Goal: Information Seeking & Learning: Learn about a topic

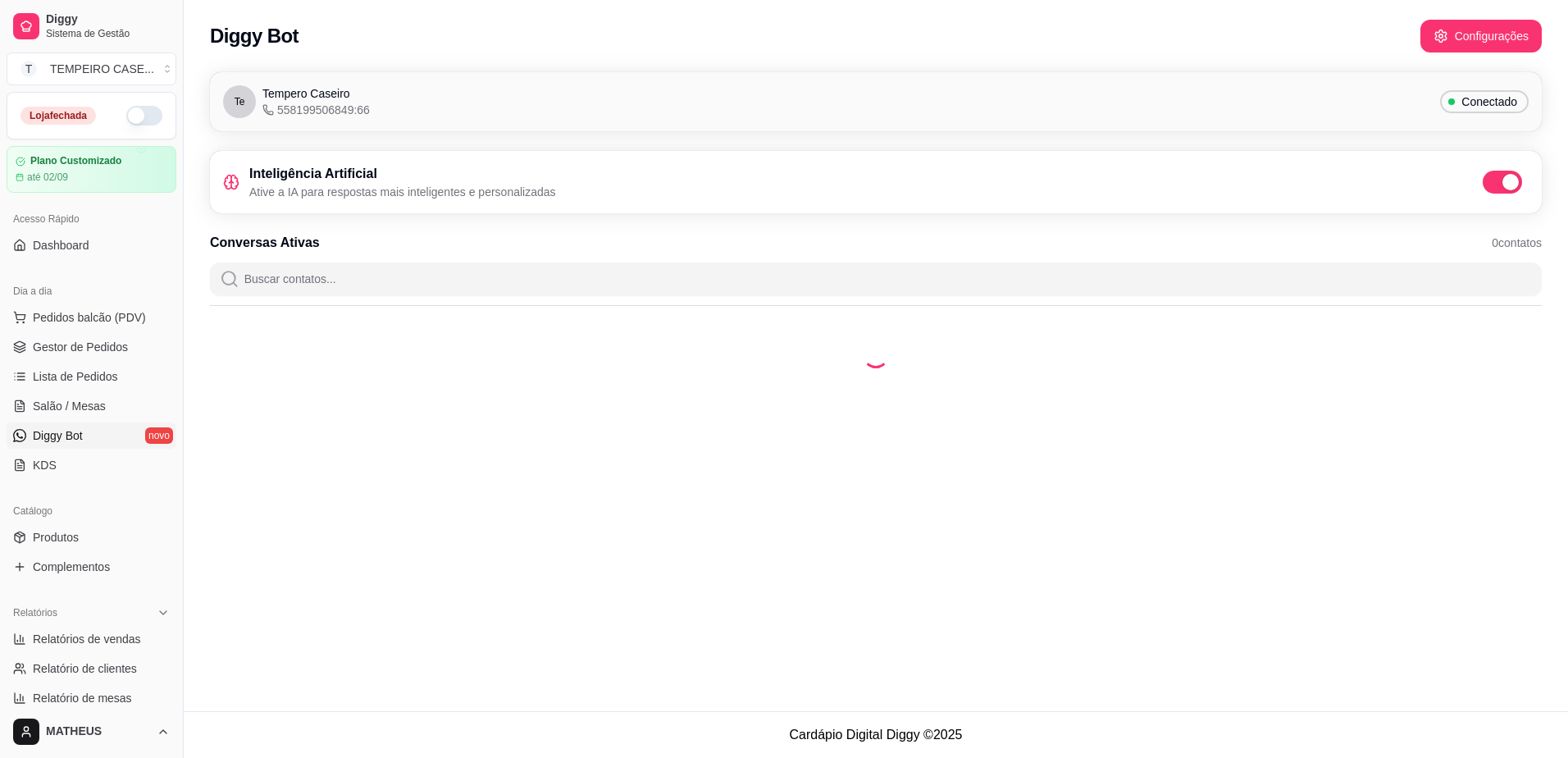
click at [62, 363] on ul "Pedidos balcão (PDV) Gestor de Pedidos Lista de Pedidos Salão / Mesas Diggy Bot…" at bounding box center [92, 391] width 170 height 174
click at [69, 350] on span "Gestor de Pedidos" at bounding box center [80, 347] width 95 height 16
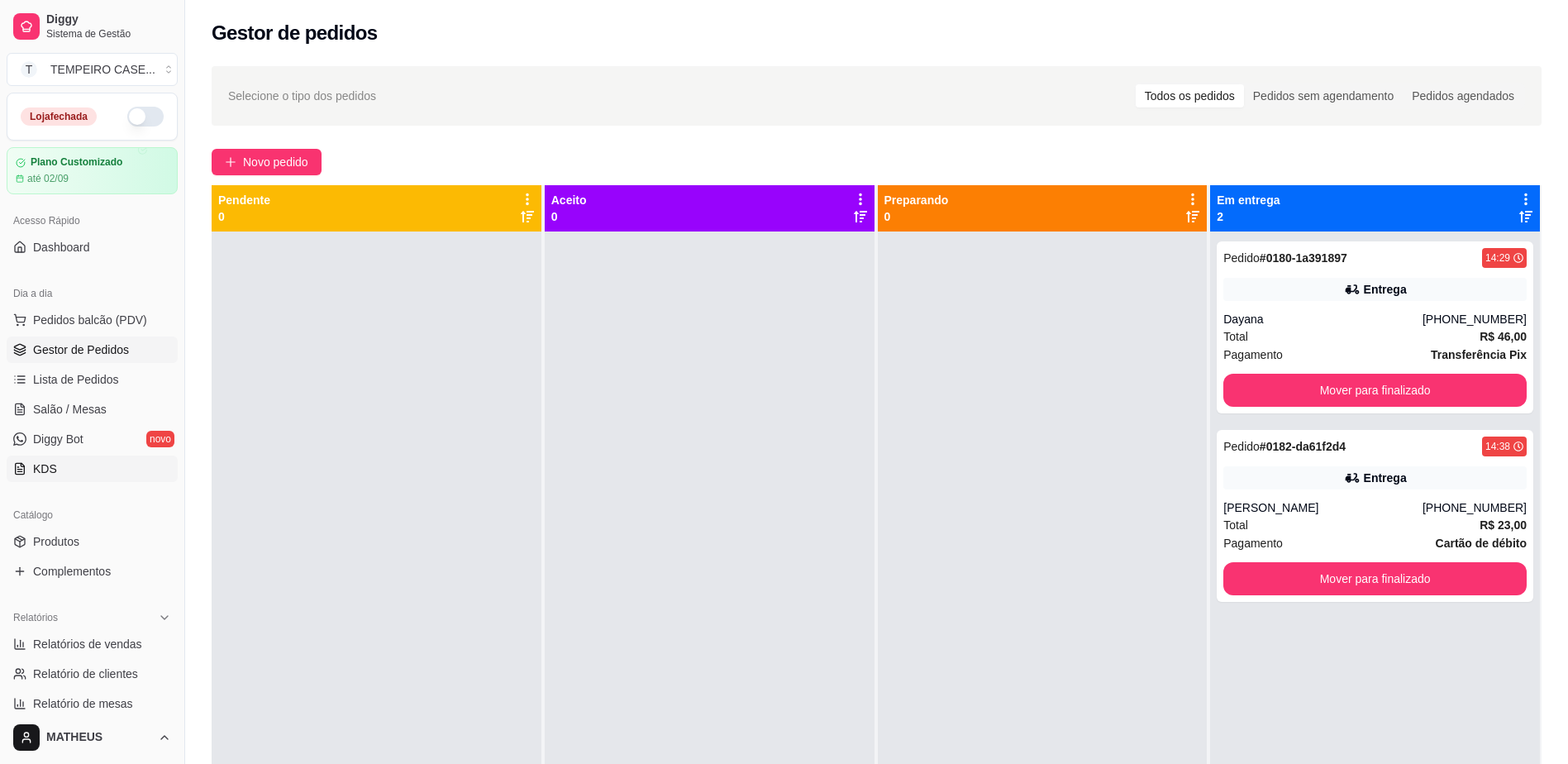
scroll to position [83, 0]
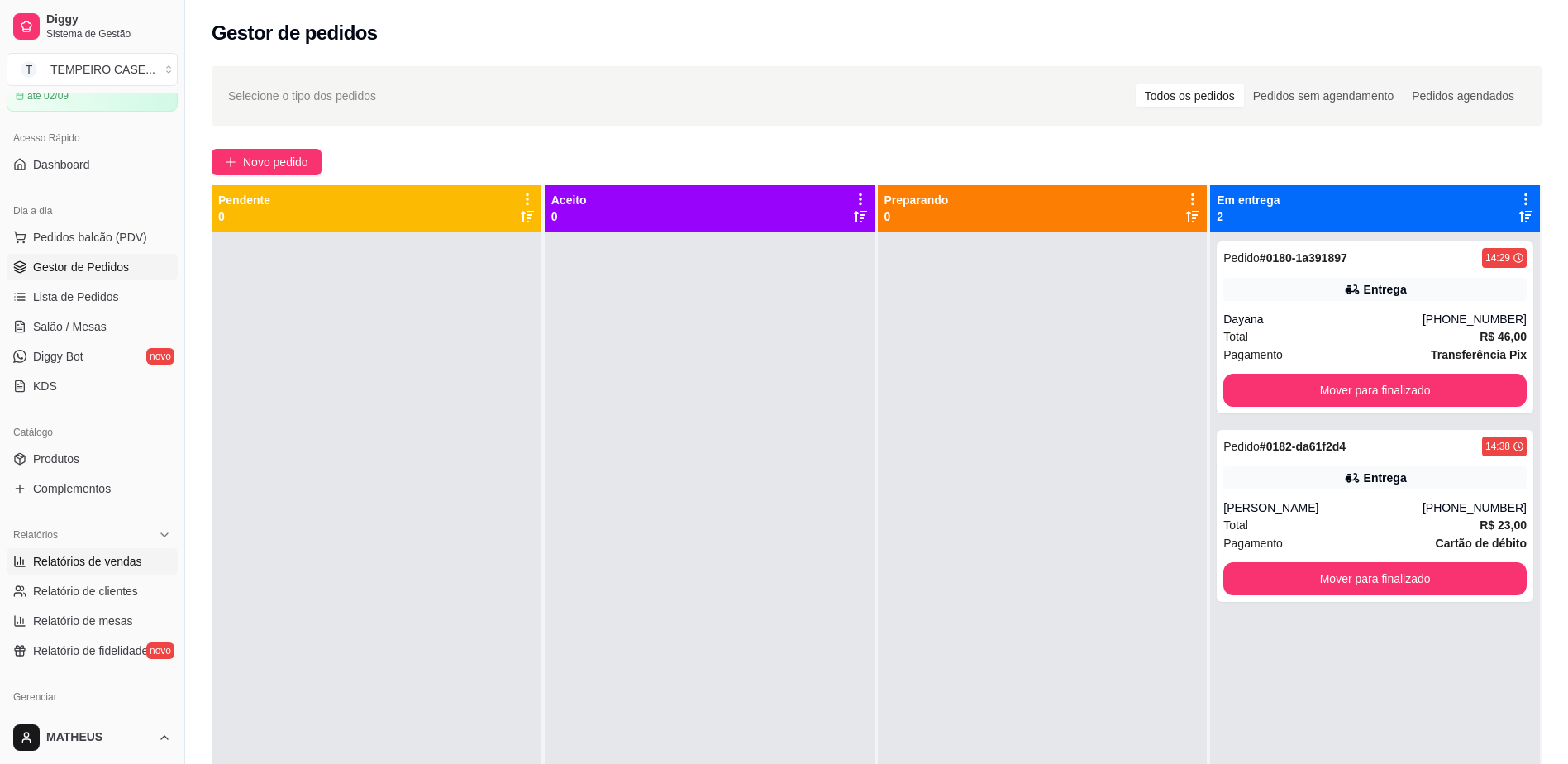
click at [100, 563] on span "Relatórios de vendas" at bounding box center [87, 561] width 109 height 16
select select "ALL"
select select "0"
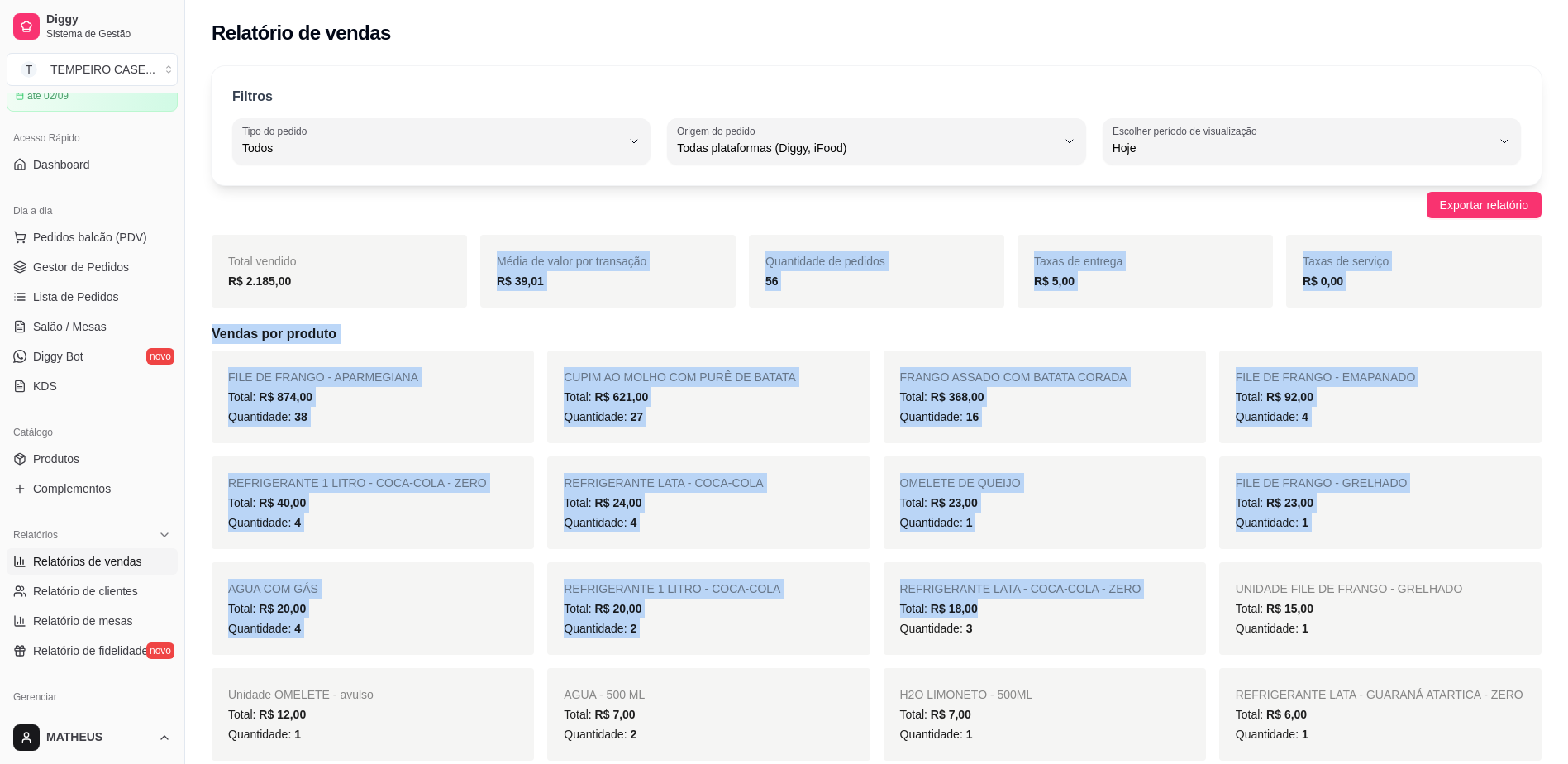
drag, startPoint x: 355, startPoint y: 318, endPoint x: 982, endPoint y: 602, distance: 688.3
drag, startPoint x: 982, startPoint y: 602, endPoint x: 631, endPoint y: 509, distance: 363.1
click at [631, 509] on span "R$ 24,00" at bounding box center [619, 502] width 47 height 13
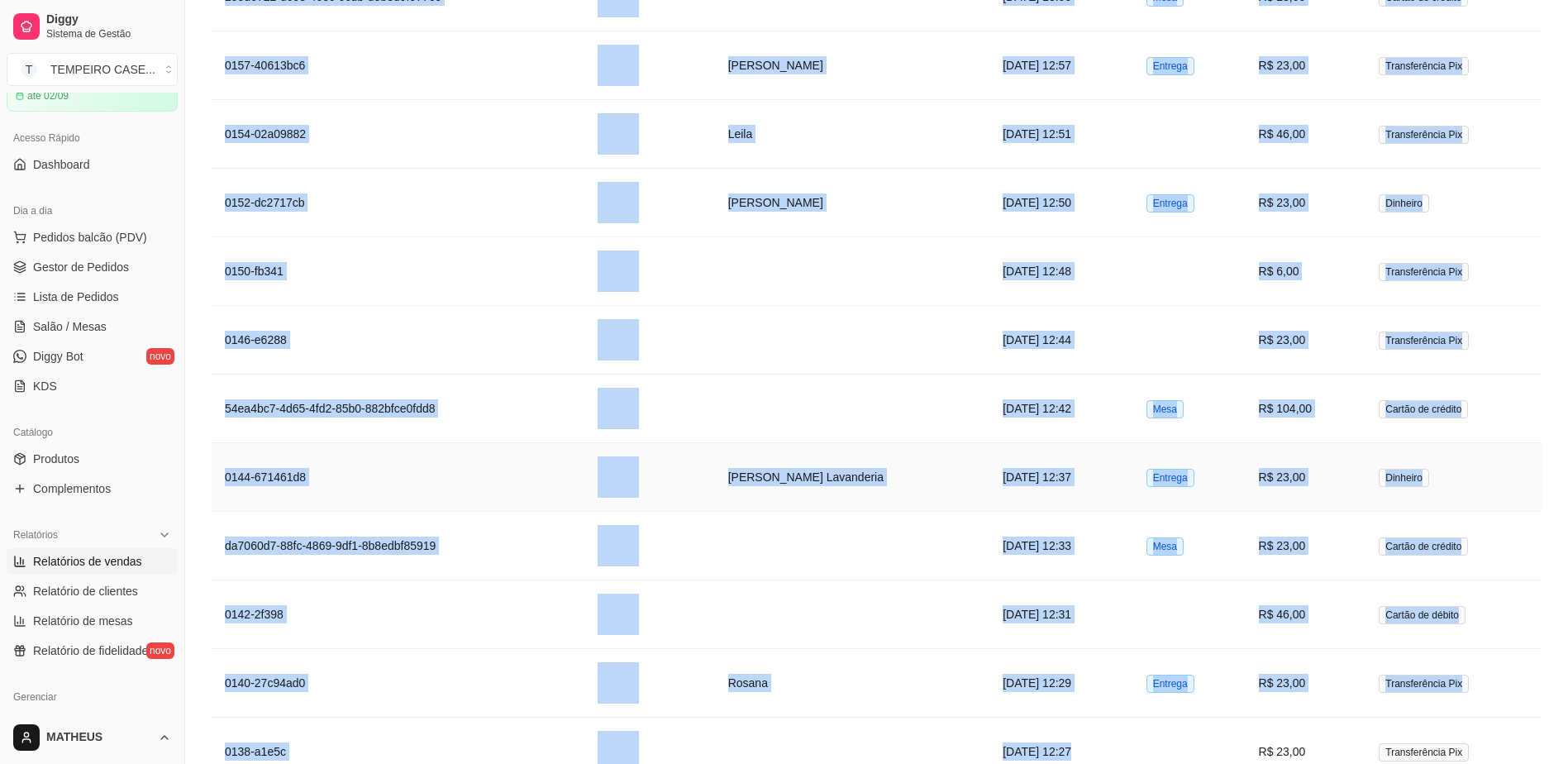
scroll to position [2590, 0]
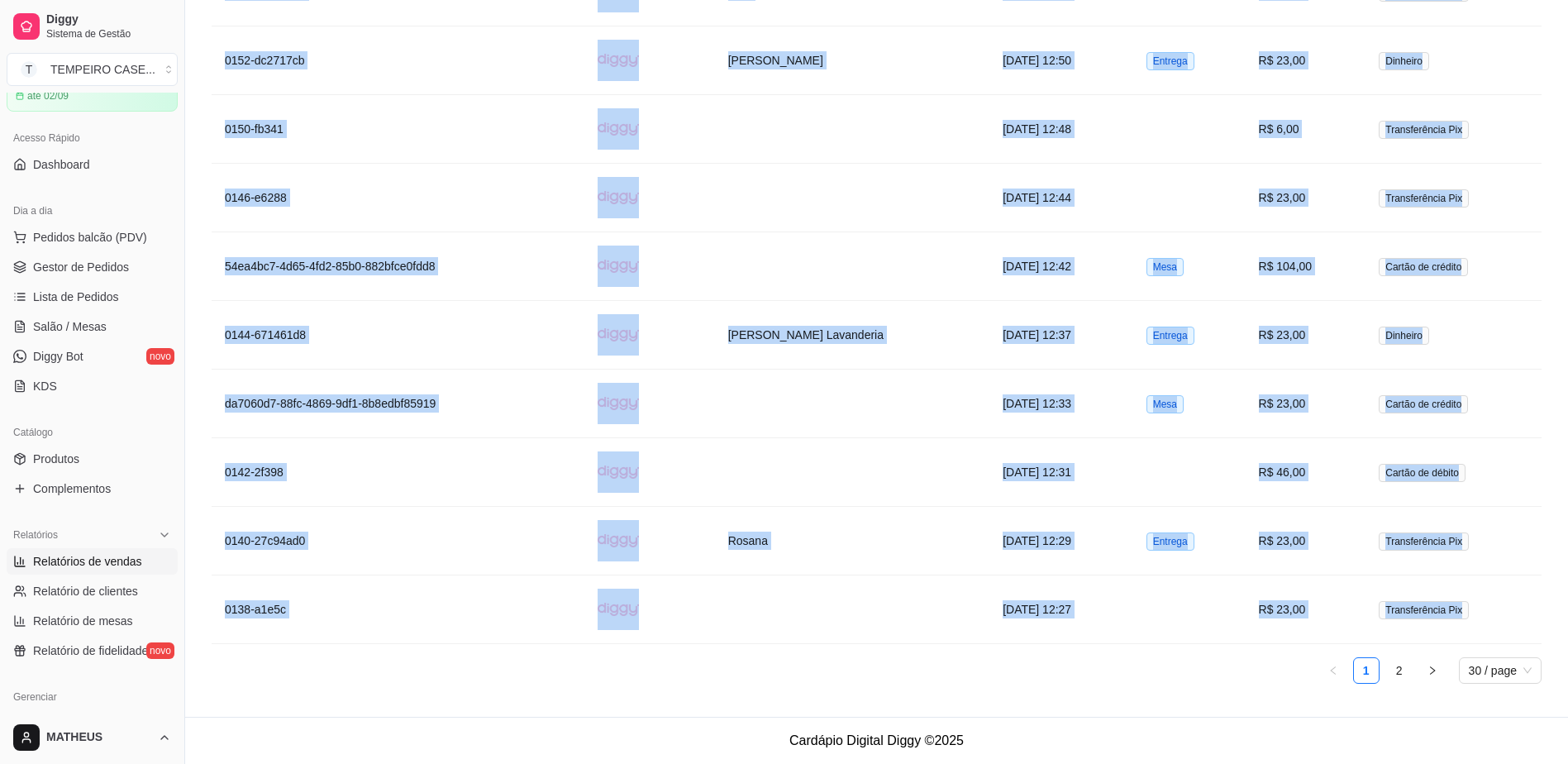
drag, startPoint x: 382, startPoint y: 318, endPoint x: 1216, endPoint y: 654, distance: 899.1
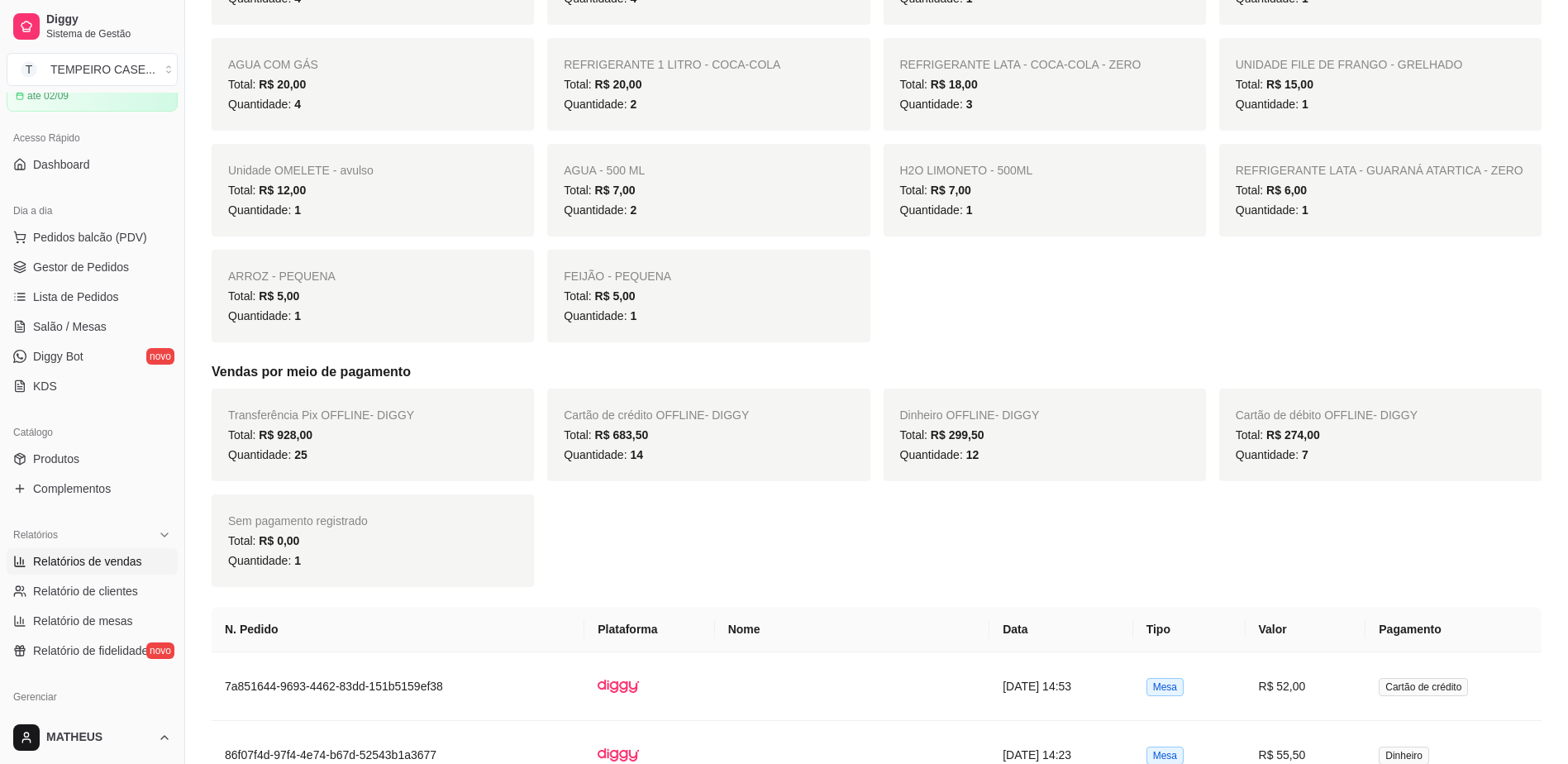
scroll to position [28, 0]
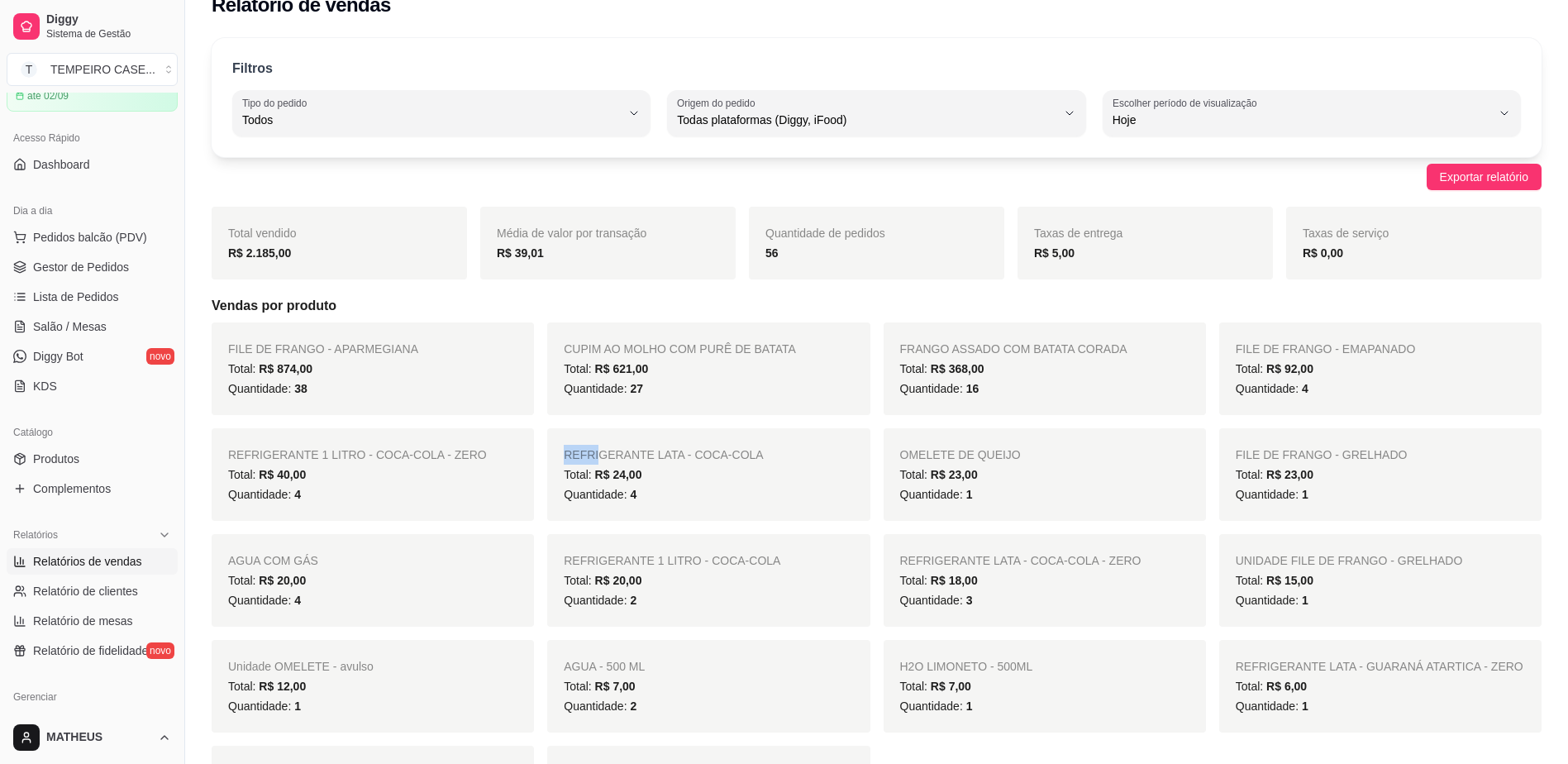
click at [554, 446] on div "REFRIGERANTE LATA - COCA-COLA Total: R$ 24,00 Quantidade: 4" at bounding box center [708, 474] width 322 height 92
click at [557, 447] on div "REFRIGERANTE LATA - COCA-COLA Total: R$ 24,00 Quantidade: 4" at bounding box center [708, 474] width 322 height 92
drag, startPoint x: 557, startPoint y: 447, endPoint x: 571, endPoint y: 457, distance: 17.2
click at [571, 457] on span "REFRIGERANTE LATA - COCA-COLA" at bounding box center [663, 455] width 199 height 13
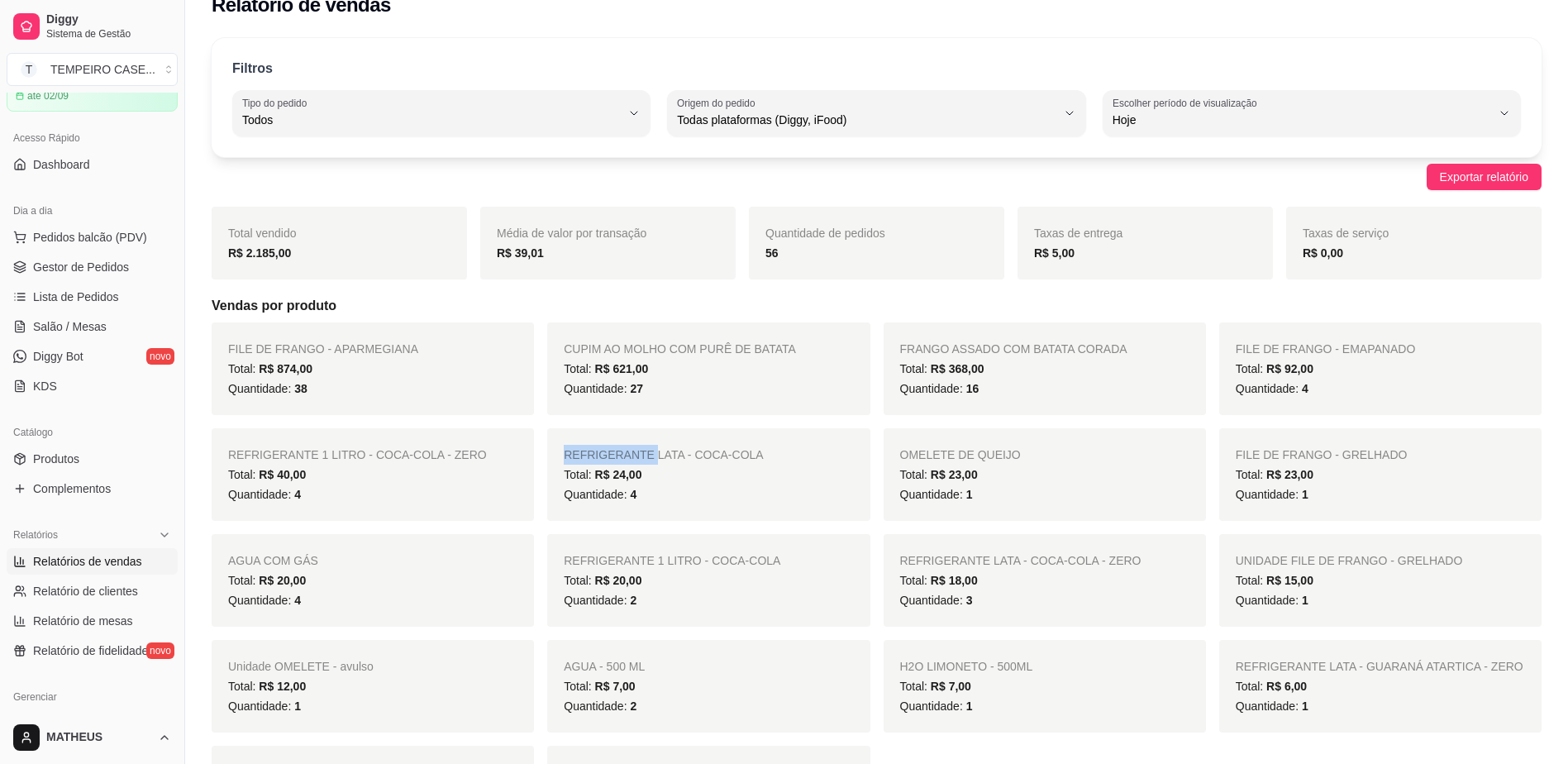
click at [571, 457] on span "REFRIGERANTE LATA - COCA-COLA" at bounding box center [663, 455] width 199 height 13
